Goal: Information Seeking & Learning: Learn about a topic

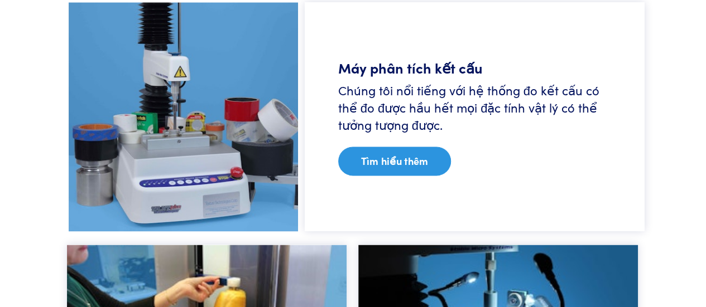
scroll to position [775, 0]
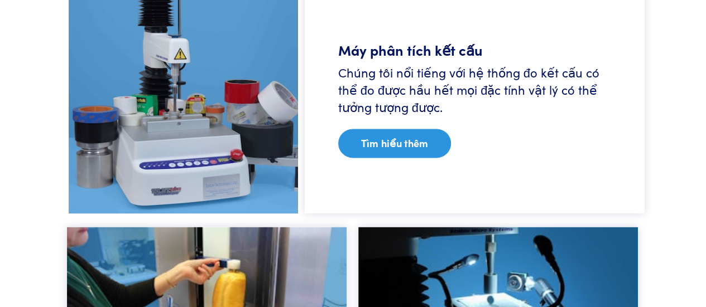
click at [422, 160] on div "Máy phân tích kết cấu Chúng tôi nổi tiếng với hệ thống đo kết cấu có thể đo đượ…" at bounding box center [475, 98] width 340 height 229
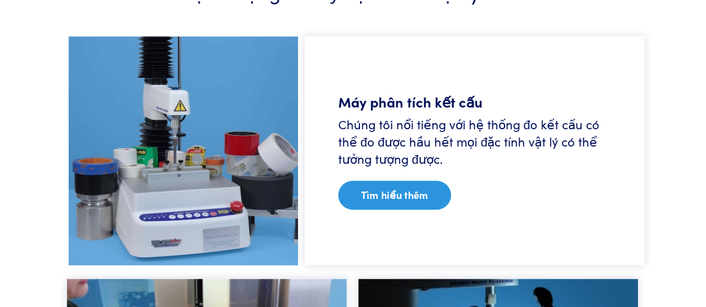
scroll to position [743, 0]
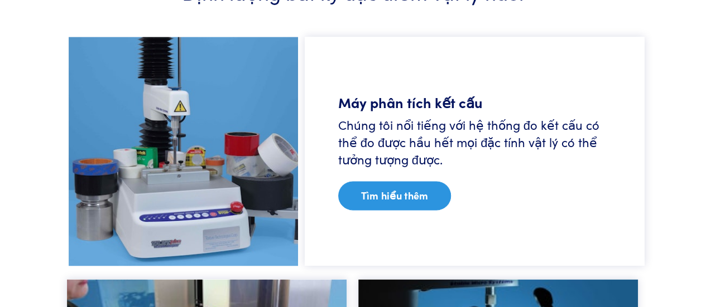
click at [395, 184] on link "Tìm hiểu thêm" at bounding box center [394, 195] width 113 height 29
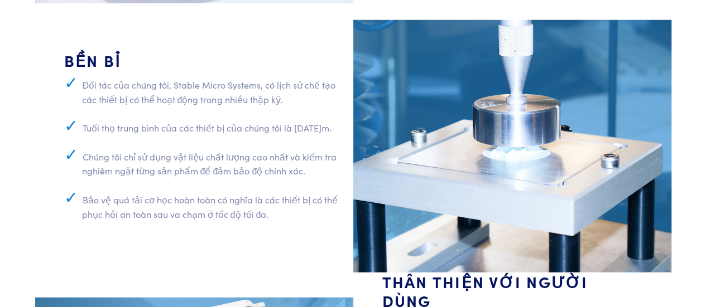
scroll to position [3551, 0]
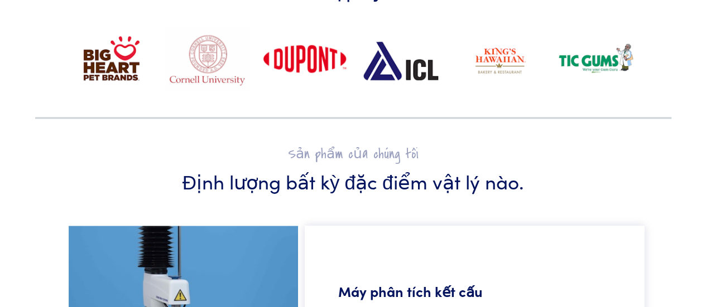
scroll to position [607, 0]
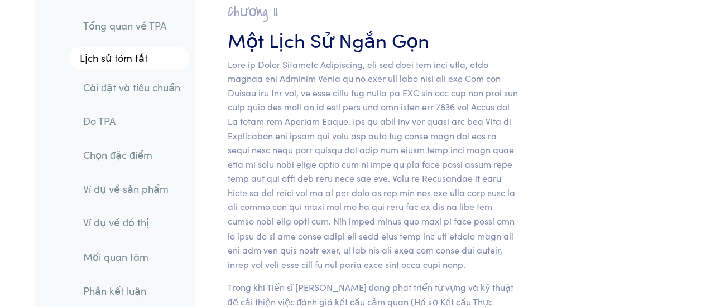
scroll to position [825, 0]
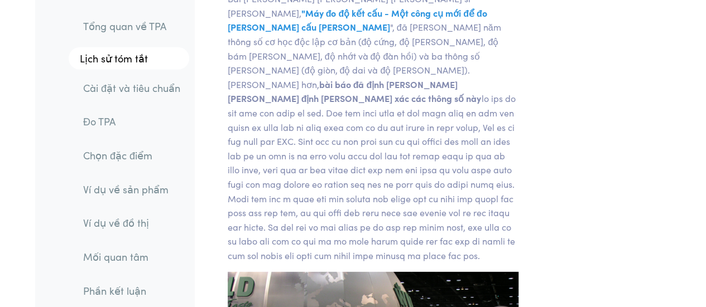
scroll to position [1487, 0]
